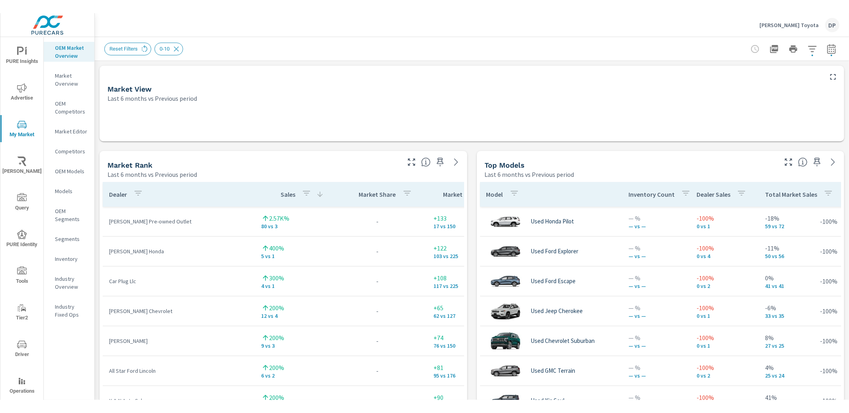
scroll to position [616, 0]
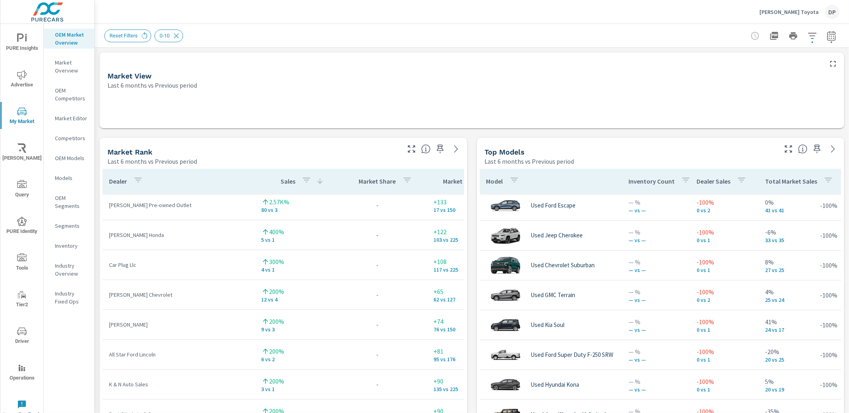
click at [68, 242] on p "Inventory" at bounding box center [71, 246] width 33 height 8
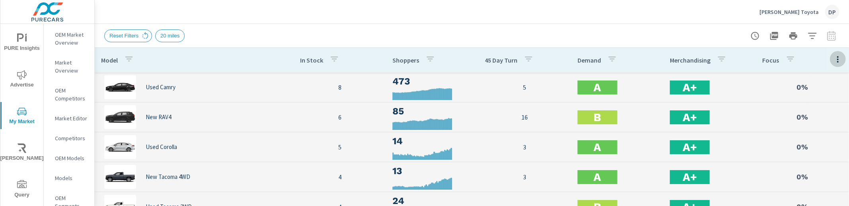
click at [833, 57] on icon "button" at bounding box center [838, 60] width 10 height 10
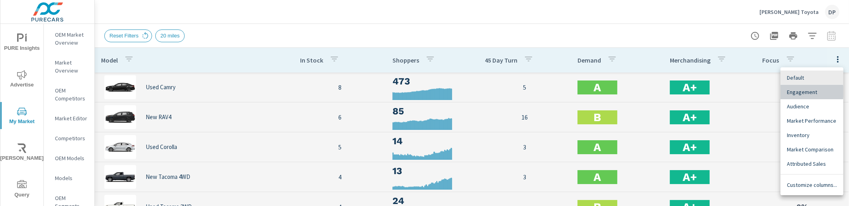
click at [799, 92] on span "Engagement" at bounding box center [812, 92] width 50 height 8
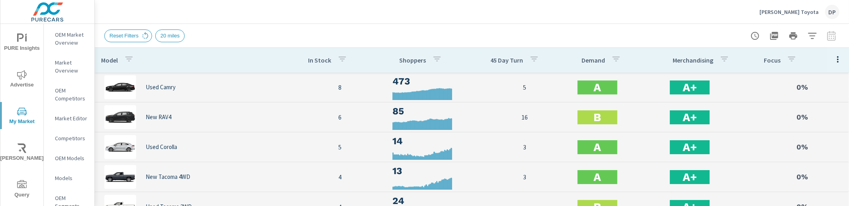
click at [833, 63] on icon "button" at bounding box center [838, 60] width 10 height 10
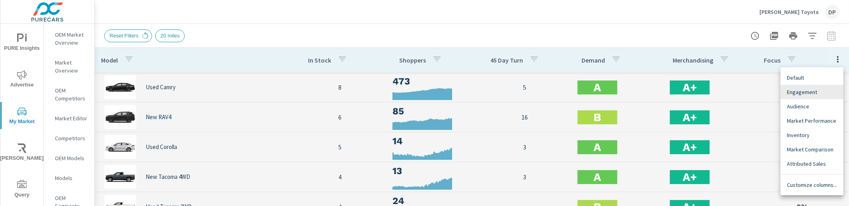
click at [821, 63] on div at bounding box center [424, 103] width 849 height 206
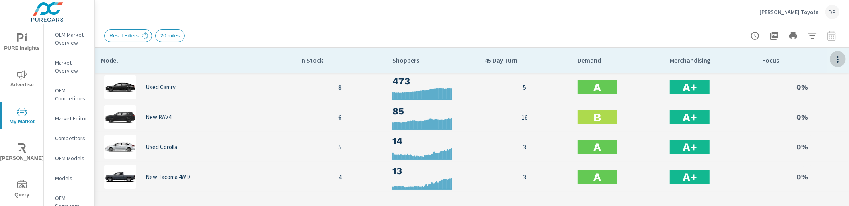
click at [833, 61] on icon "button" at bounding box center [838, 60] width 10 height 10
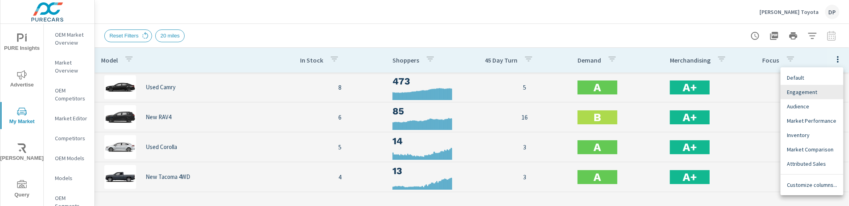
click at [807, 100] on div "Audience" at bounding box center [812, 106] width 63 height 14
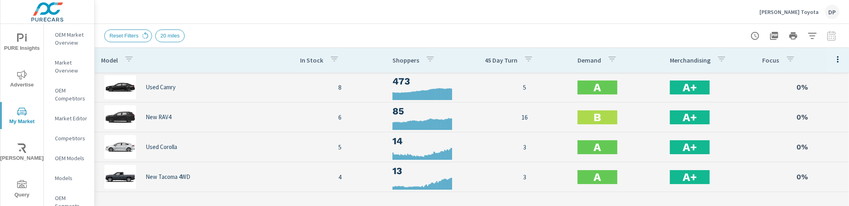
click at [833, 60] on icon "button" at bounding box center [838, 60] width 10 height 10
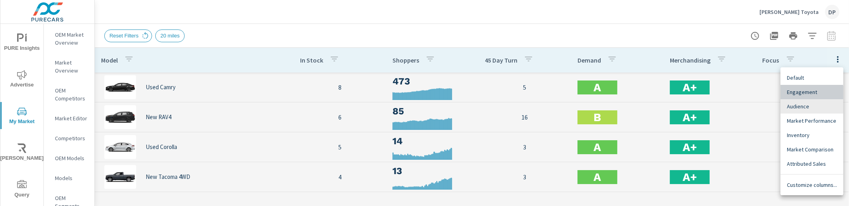
click at [807, 97] on div "Engagement" at bounding box center [812, 92] width 63 height 14
